Goal: Task Accomplishment & Management: Complete application form

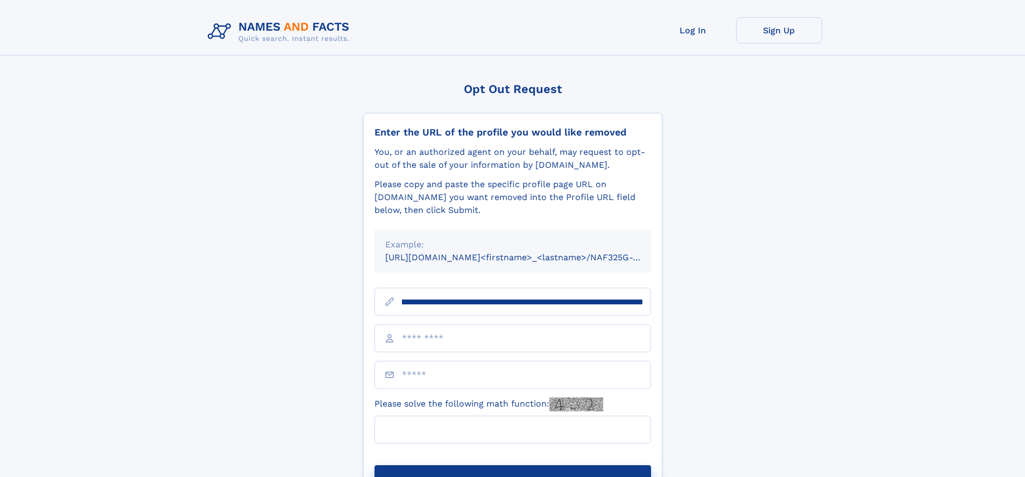
scroll to position [0, 119]
type input "**********"
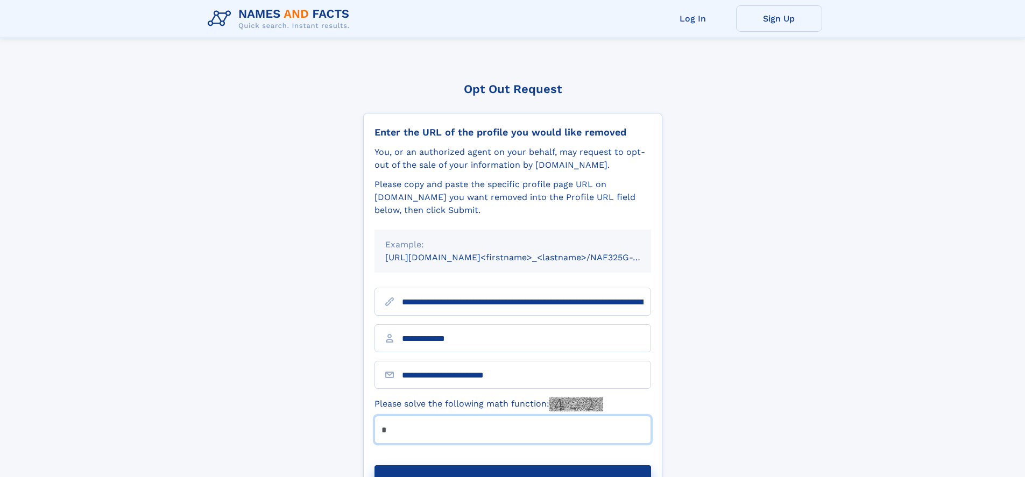
type input "*"
click at [512, 465] on button "Submit Opt Out Request" at bounding box center [513, 482] width 277 height 34
